Goal: Task Accomplishment & Management: Use online tool/utility

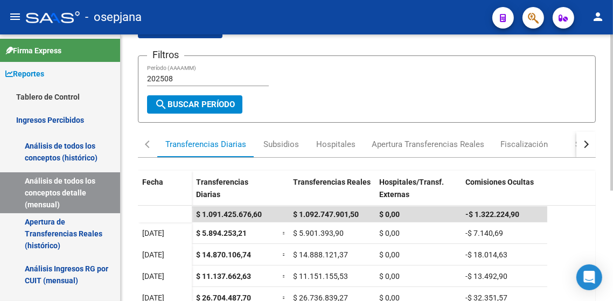
scroll to position [162, 0]
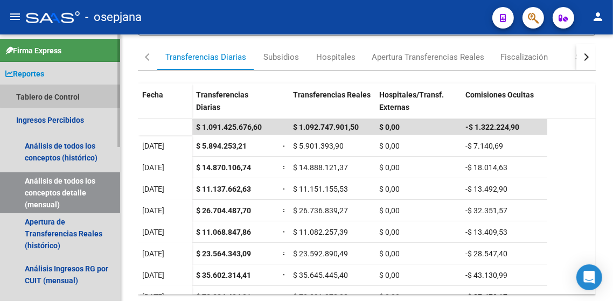
click at [65, 96] on link "Tablero de Control" at bounding box center [60, 96] width 120 height 23
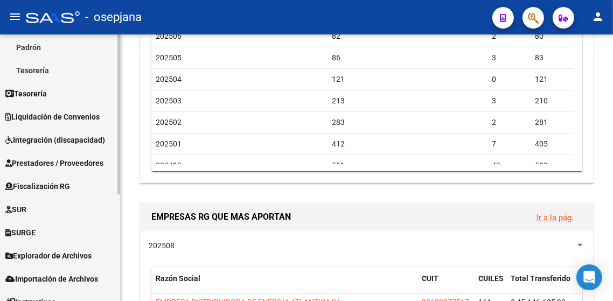
scroll to position [123, 0]
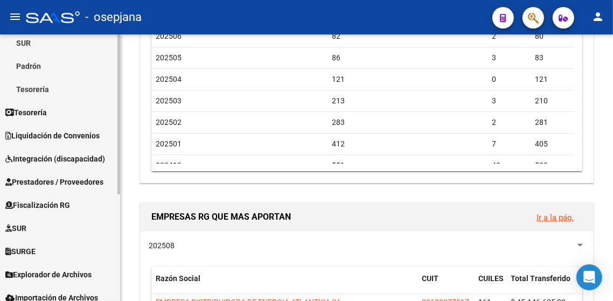
click at [68, 131] on span "Liquidación de Convenios" at bounding box center [52, 136] width 94 height 12
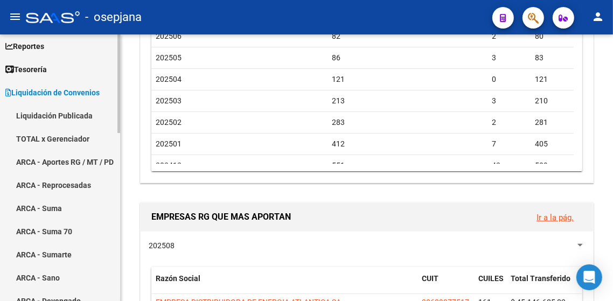
scroll to position [16, 0]
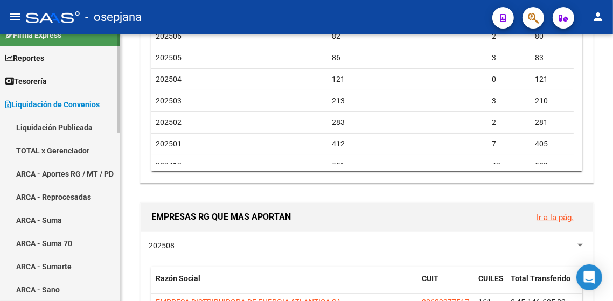
click at [59, 129] on link "Liquidación Publicada" at bounding box center [60, 127] width 120 height 23
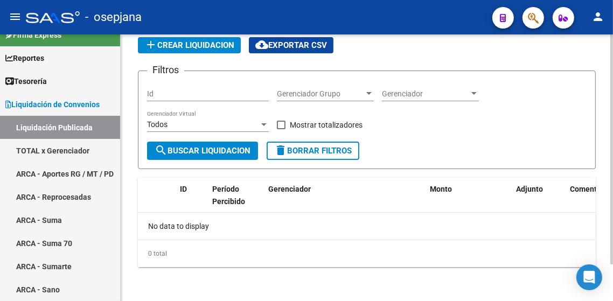
checkbox input "true"
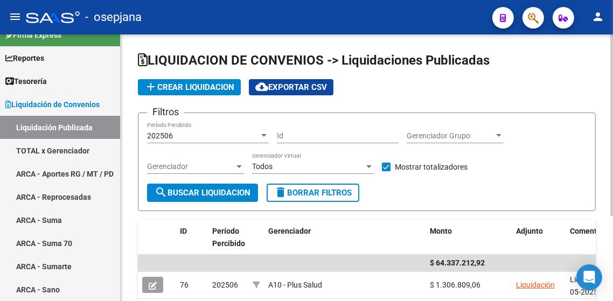
click at [185, 135] on div "202506" at bounding box center [203, 135] width 112 height 9
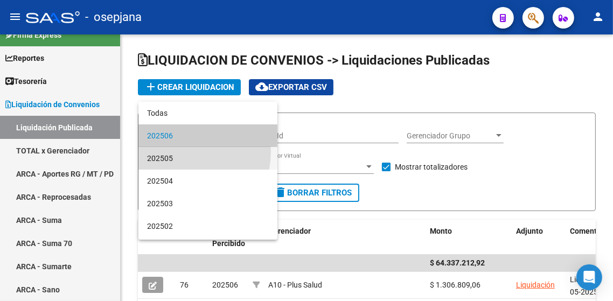
click at [179, 151] on span "202505" at bounding box center [208, 158] width 122 height 23
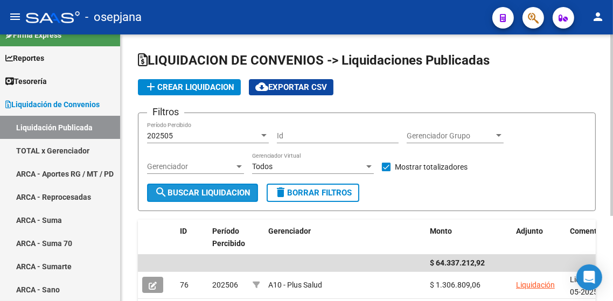
click at [230, 190] on span "search Buscar Liquidacion" at bounding box center [203, 193] width 96 height 10
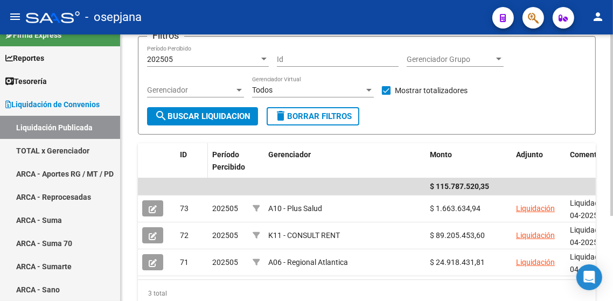
scroll to position [54, 0]
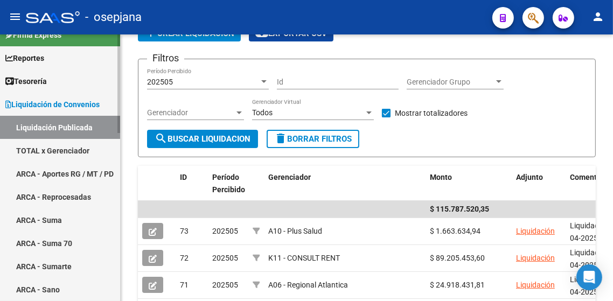
click at [64, 148] on link "TOTAL x Gerenciador" at bounding box center [60, 150] width 120 height 23
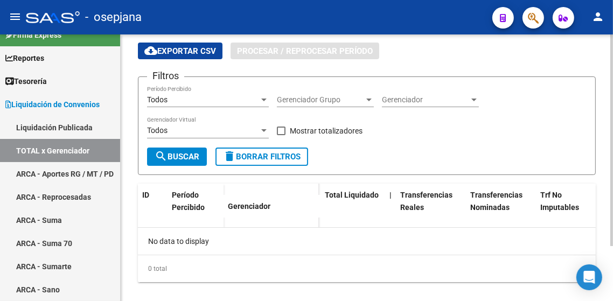
checkbox input "true"
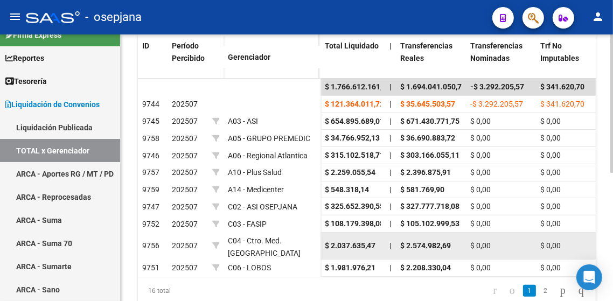
scroll to position [194, 0]
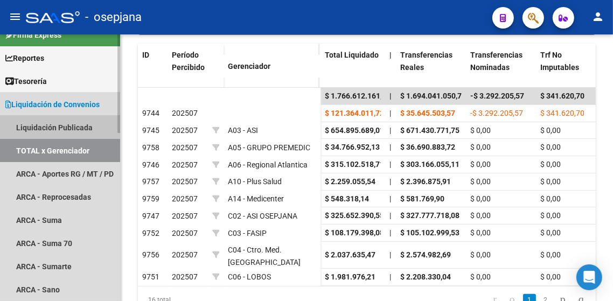
click at [59, 122] on link "Liquidación Publicada" at bounding box center [60, 127] width 120 height 23
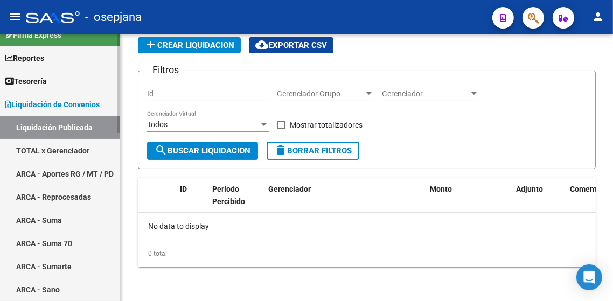
checkbox input "true"
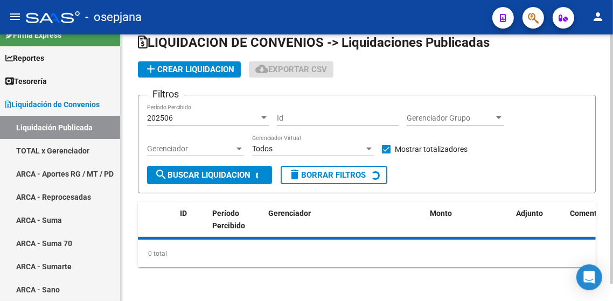
scroll to position [125, 0]
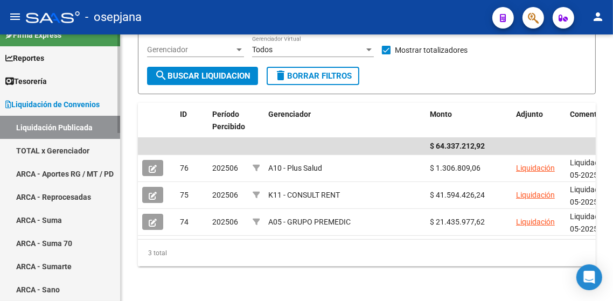
click at [67, 149] on link "TOTAL x Gerenciador" at bounding box center [60, 150] width 120 height 23
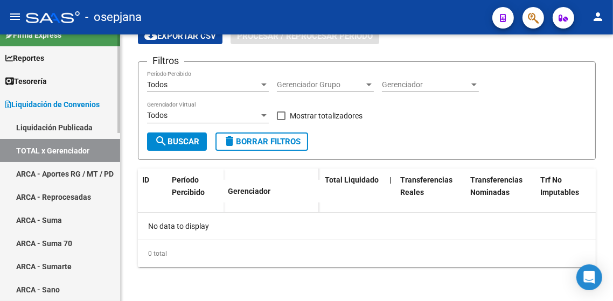
checkbox input "true"
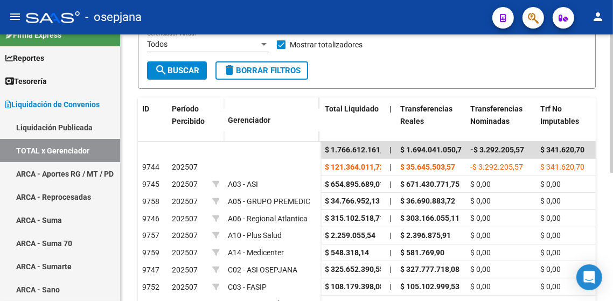
scroll to position [86, 0]
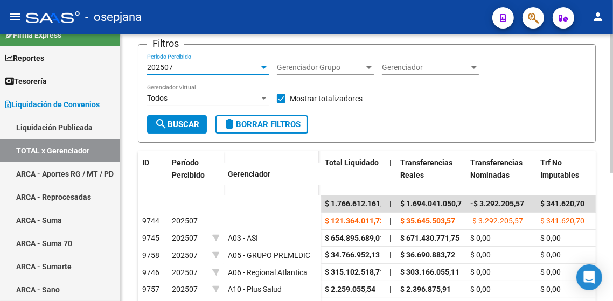
click at [237, 65] on div "202507" at bounding box center [203, 67] width 112 height 9
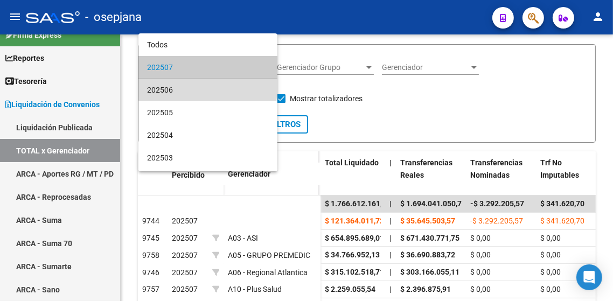
click at [207, 85] on span "202506" at bounding box center [208, 90] width 122 height 23
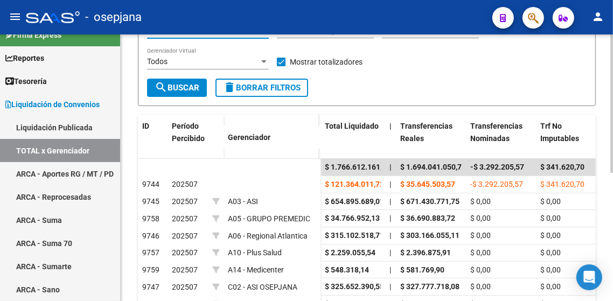
scroll to position [140, 0]
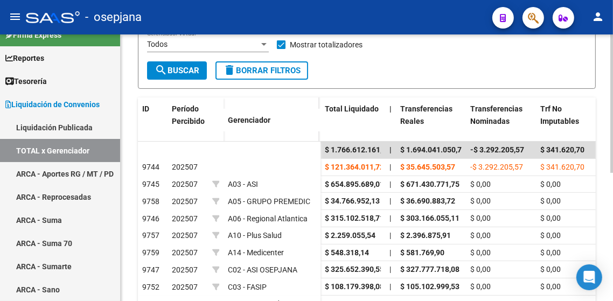
click at [187, 72] on span "search Buscar" at bounding box center [177, 71] width 45 height 10
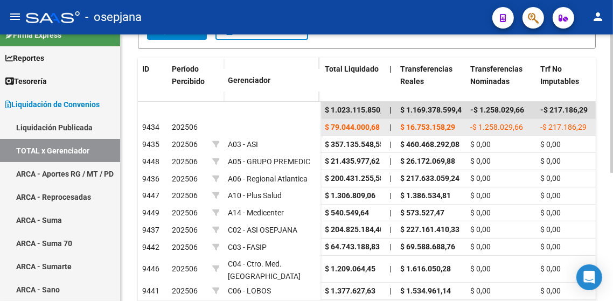
scroll to position [194, 0]
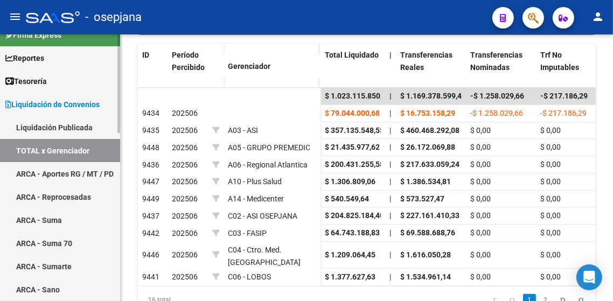
click at [81, 130] on link "Liquidación Publicada" at bounding box center [60, 127] width 120 height 23
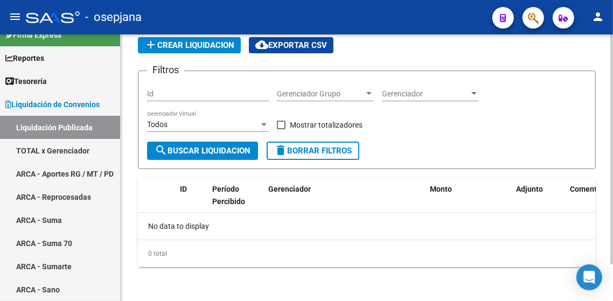
checkbox input "true"
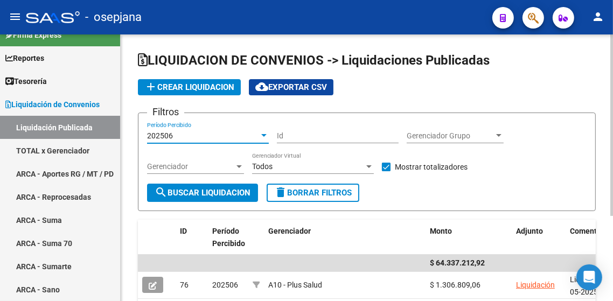
click at [263, 140] on div "202506" at bounding box center [208, 135] width 122 height 9
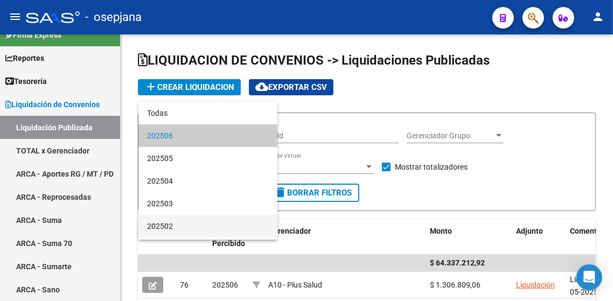
click at [185, 221] on span "202502" at bounding box center [208, 226] width 122 height 23
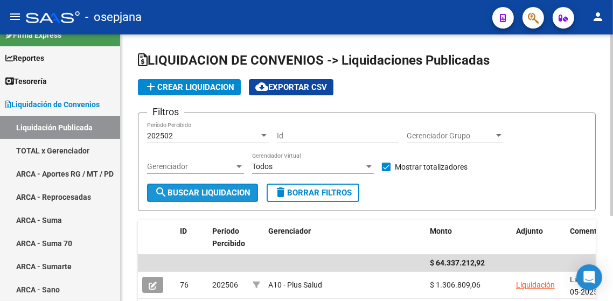
click at [233, 187] on button "search Buscar Liquidacion" at bounding box center [202, 193] width 111 height 18
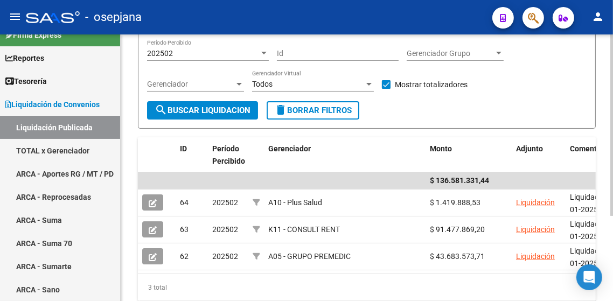
scroll to position [108, 0]
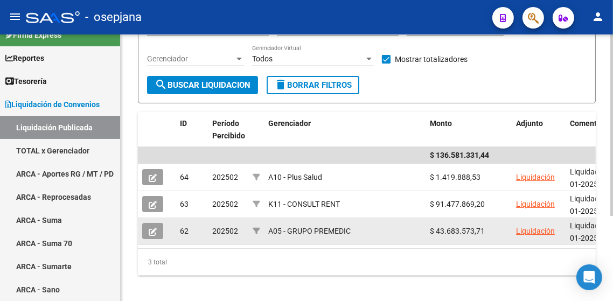
click at [150, 230] on icon at bounding box center [153, 232] width 8 height 8
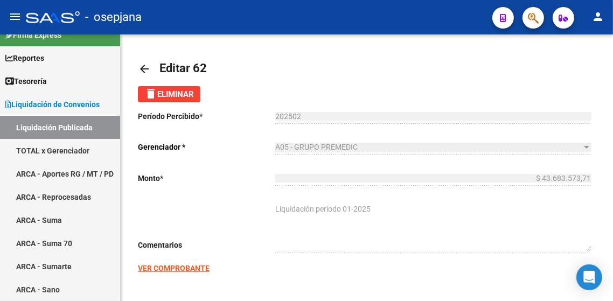
click at [182, 266] on strong "VER COMPROBANTE" at bounding box center [174, 268] width 72 height 9
click at [143, 69] on mat-icon "arrow_back" at bounding box center [144, 68] width 13 height 13
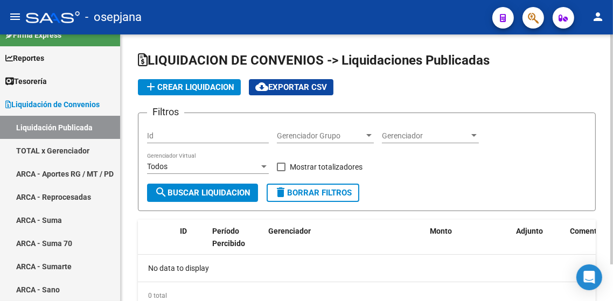
checkbox input "true"
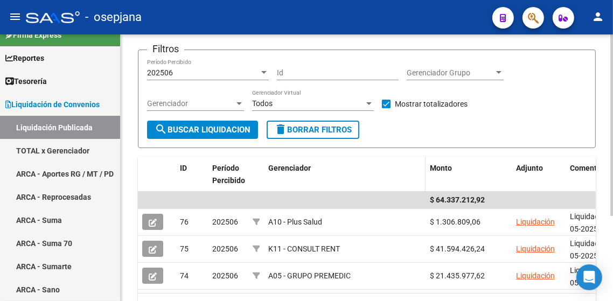
scroll to position [54, 0]
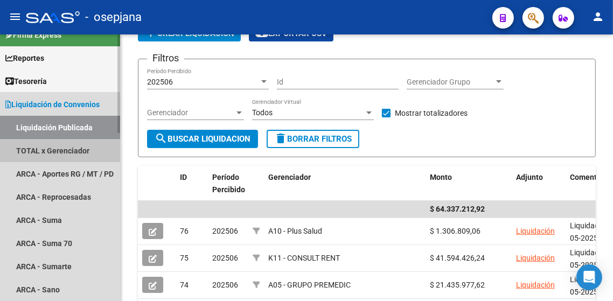
click at [73, 148] on link "TOTAL x Gerenciador" at bounding box center [60, 150] width 120 height 23
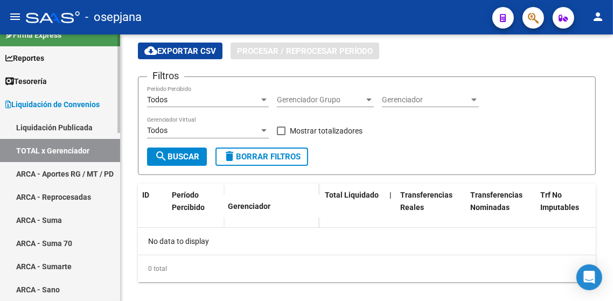
checkbox input "true"
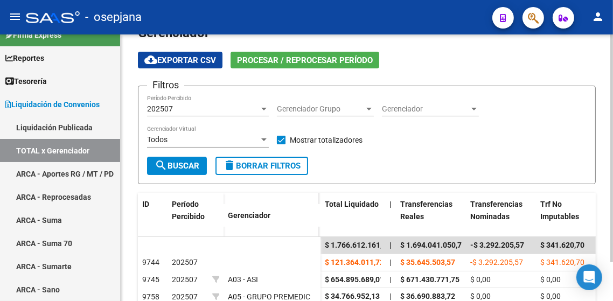
scroll to position [54, 0]
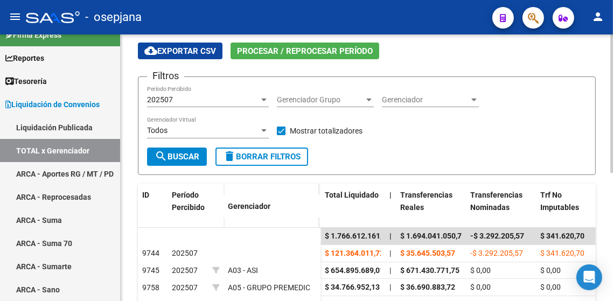
click at [228, 100] on div "202507" at bounding box center [203, 99] width 112 height 9
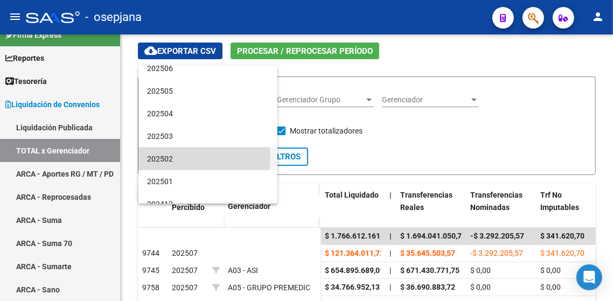
click at [183, 156] on span "202502" at bounding box center [208, 159] width 122 height 23
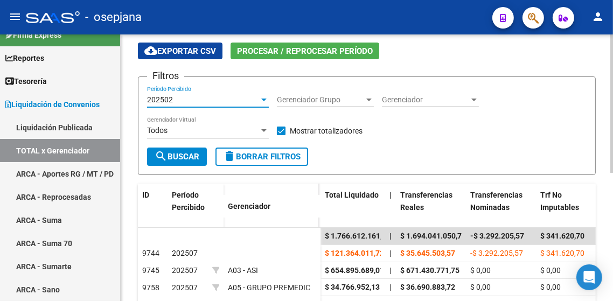
click at [180, 155] on span "search Buscar" at bounding box center [177, 157] width 45 height 10
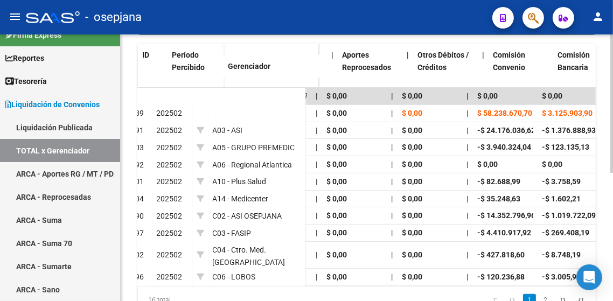
scroll to position [0, 1920]
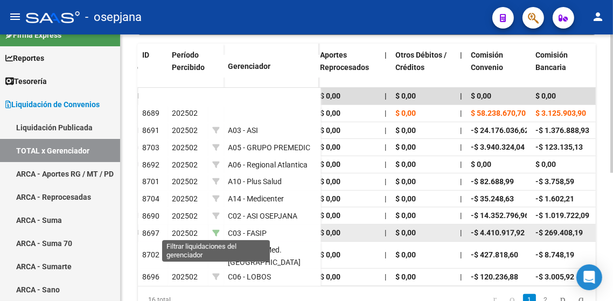
click at [217, 232] on icon at bounding box center [216, 234] width 8 height 8
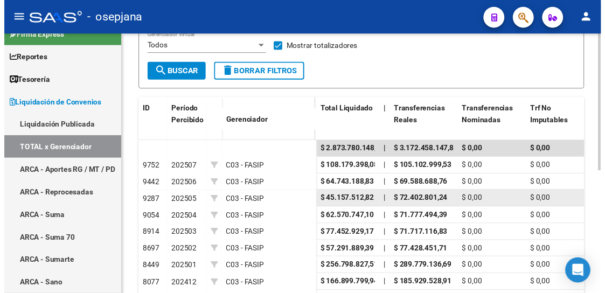
scroll to position [130, 0]
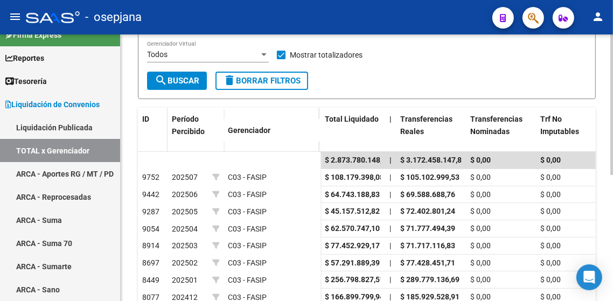
click at [144, 115] on span "ID" at bounding box center [145, 119] width 7 height 9
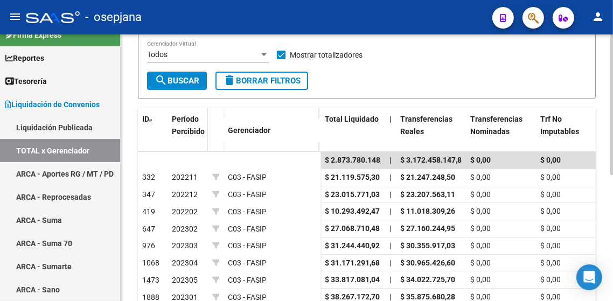
click at [184, 115] on span "Período Percibido" at bounding box center [188, 125] width 33 height 21
click at [187, 118] on span "Período Percibido" at bounding box center [188, 125] width 33 height 21
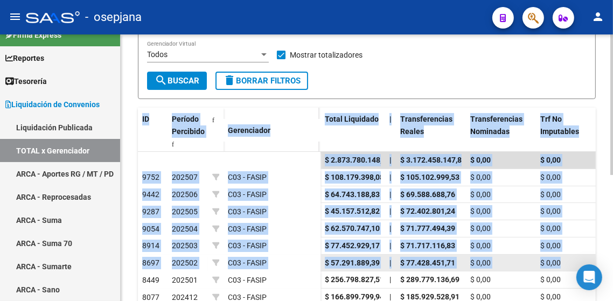
drag, startPoint x: 136, startPoint y: 103, endPoint x: 577, endPoint y: 254, distance: 466.0
click at [577, 254] on div "LIQUIDACION DE CONVENIOS -> TODOS LOS CONCEPTOS - Detalle x Gerenciador cloud_d…" at bounding box center [367, 153] width 492 height 497
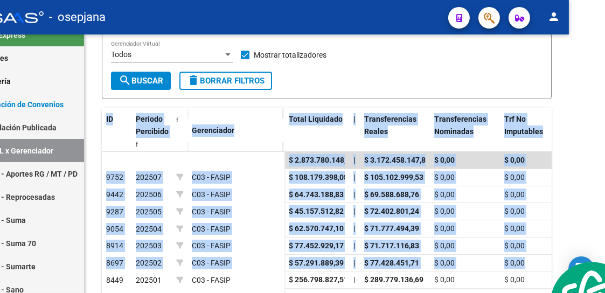
scroll to position [0, 0]
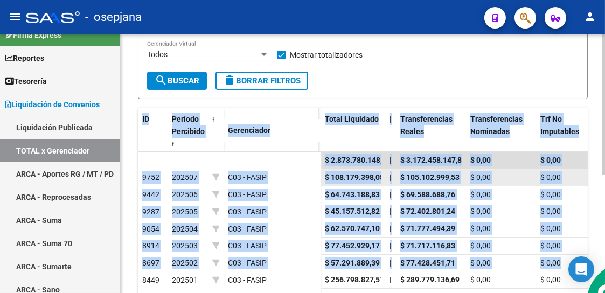
copy div "LO Ipsumdo Sitametco Adipiscinge Seddo Eiusmodte | Incididuntutla Etdolo Magnaa…"
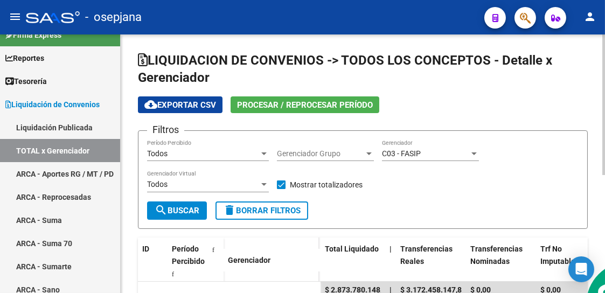
click at [471, 91] on app-list-header "LIQUIDACION DE CONVENIOS -> TODOS LOS CONCEPTOS - Detalle x Gerenciador cloud_d…" at bounding box center [363, 140] width 450 height 177
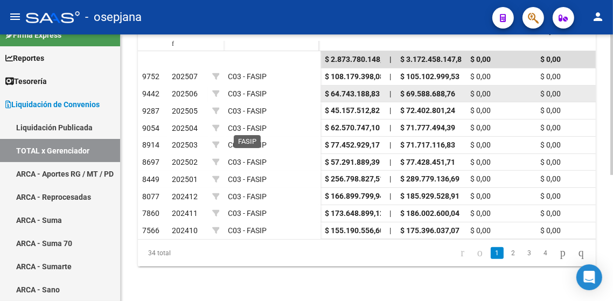
scroll to position [22, 0]
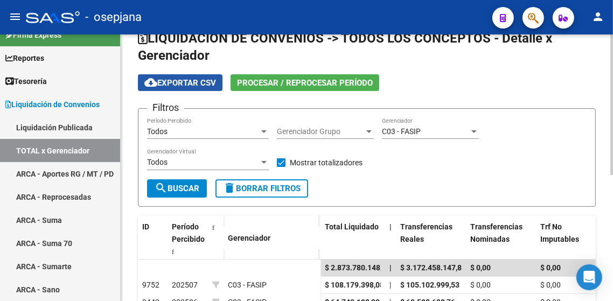
click at [185, 81] on span "cloud_download Exportar CSV" at bounding box center [180, 83] width 72 height 10
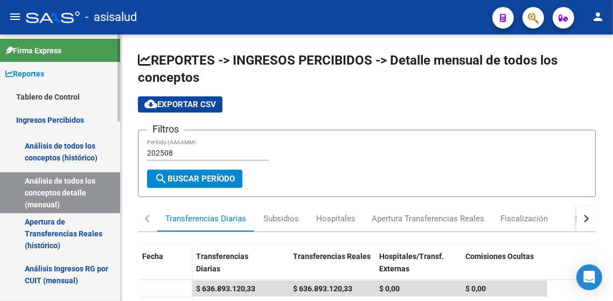
click at [54, 73] on link "Reportes" at bounding box center [60, 73] width 120 height 23
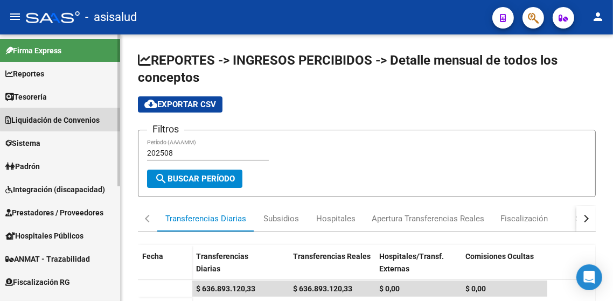
click at [61, 120] on span "Liquidación de Convenios" at bounding box center [52, 120] width 94 height 12
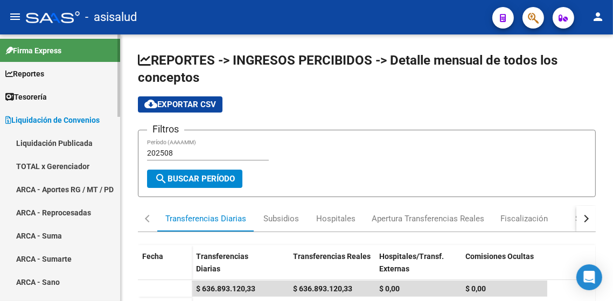
click at [67, 164] on link "TOTAL x Gerenciador" at bounding box center [60, 166] width 120 height 23
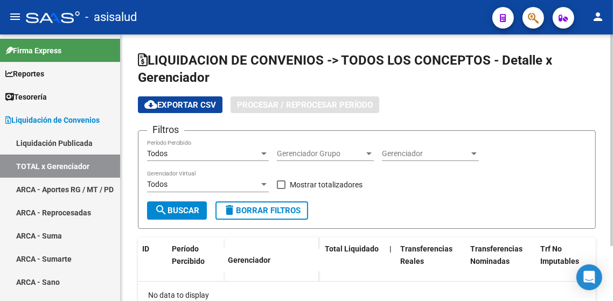
checkbox input "true"
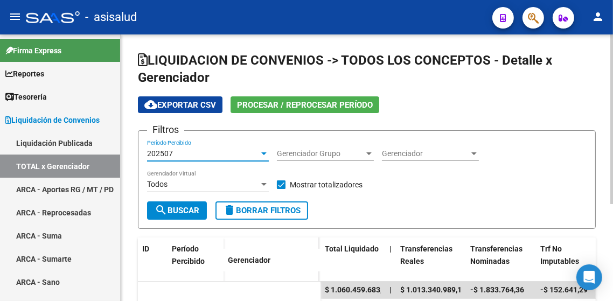
click at [262, 150] on div at bounding box center [264, 153] width 10 height 9
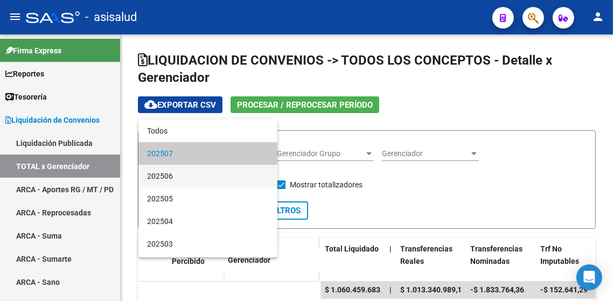
click at [190, 170] on span "202506" at bounding box center [208, 176] width 122 height 23
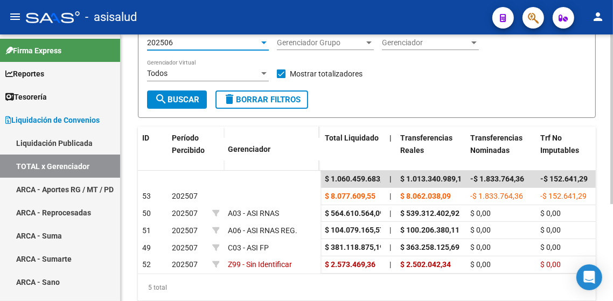
scroll to position [152, 0]
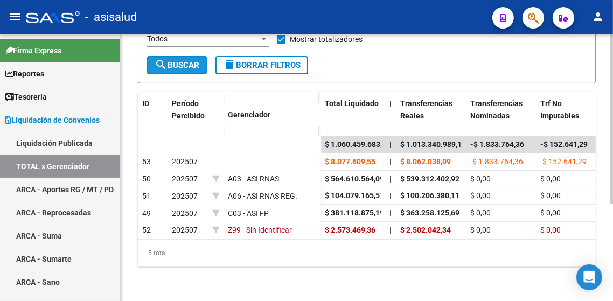
click at [185, 62] on button "search Buscar" at bounding box center [177, 65] width 60 height 18
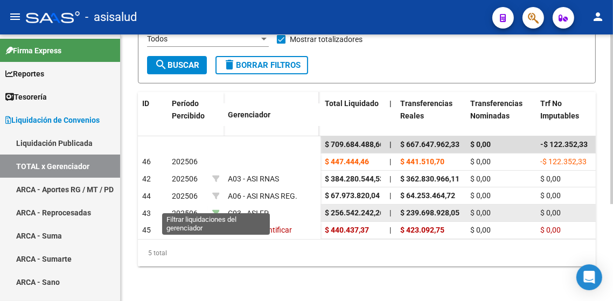
click at [217, 210] on icon at bounding box center [216, 214] width 8 height 8
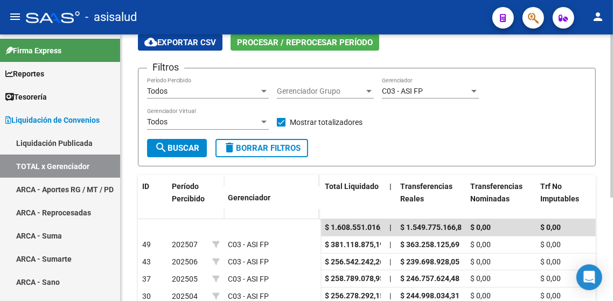
scroll to position [0, 0]
